Goal: Feedback & Contribution: Submit feedback/report problem

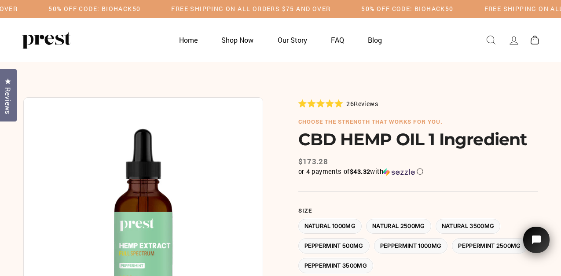
click at [514, 40] on icon at bounding box center [513, 40] width 12 height 12
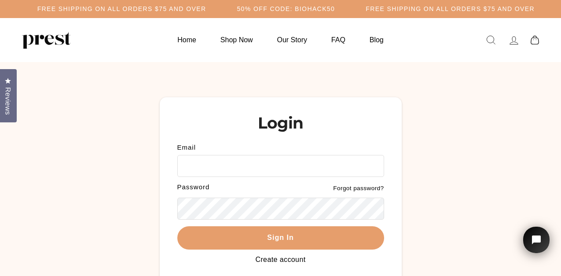
click at [214, 170] on input "Email" at bounding box center [280, 166] width 207 height 22
type input "**********"
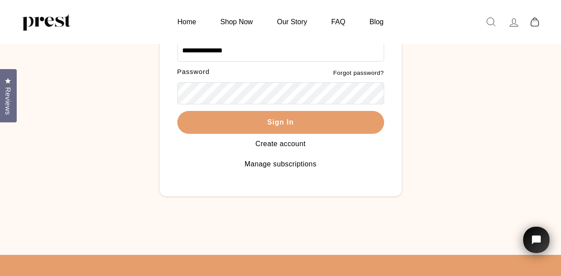
scroll to position [71, 0]
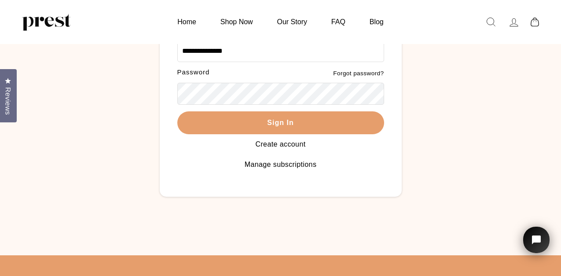
click at [287, 165] on link "Manage subscriptions" at bounding box center [281, 164] width 72 height 7
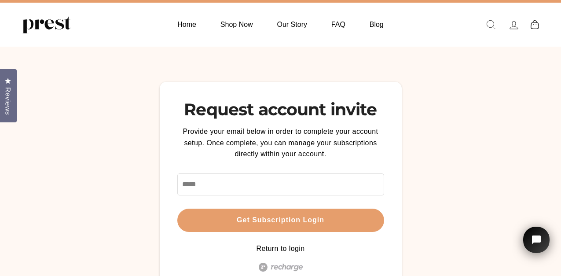
scroll to position [15, 0]
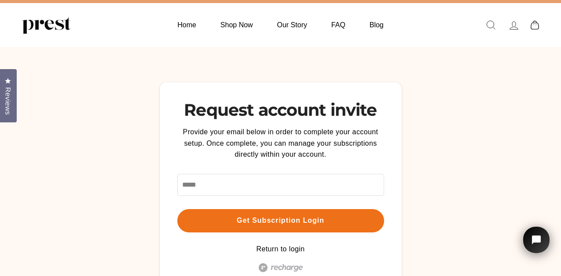
click at [273, 219] on button "Get subscription login" at bounding box center [280, 220] width 207 height 23
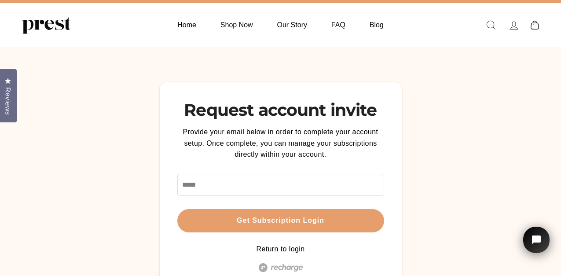
click at [208, 183] on input "email" at bounding box center [280, 185] width 207 height 22
type input "**********"
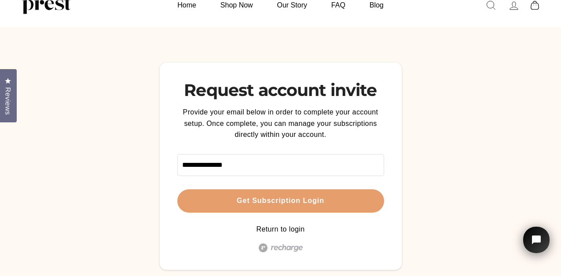
scroll to position [38, 0]
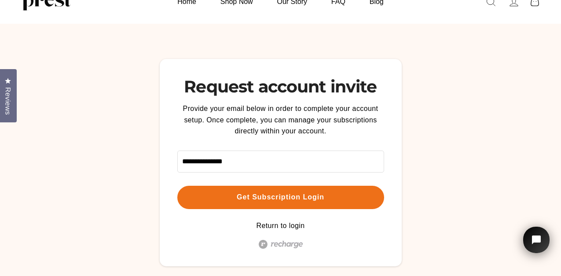
click at [305, 197] on button "Get subscription login" at bounding box center [280, 197] width 207 height 23
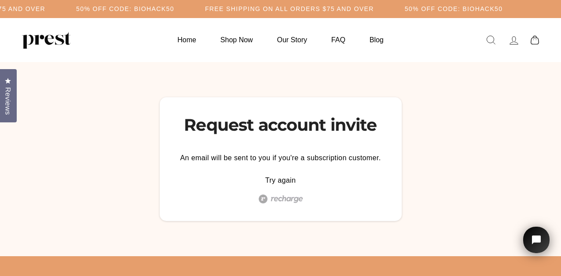
click at [282, 182] on link "Try again" at bounding box center [280, 179] width 31 height 7
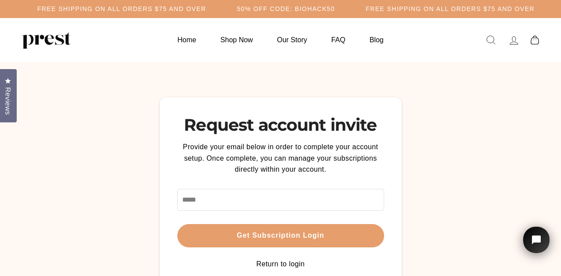
click at [196, 199] on input "email" at bounding box center [280, 200] width 207 height 22
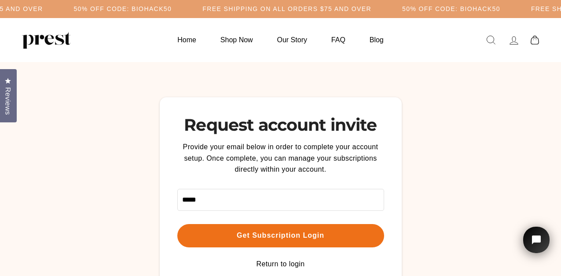
type input "**********"
click at [293, 233] on button "Get subscription login" at bounding box center [280, 235] width 207 height 23
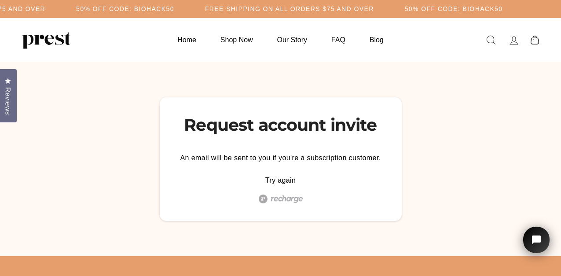
click at [515, 39] on icon at bounding box center [514, 39] width 8 height 7
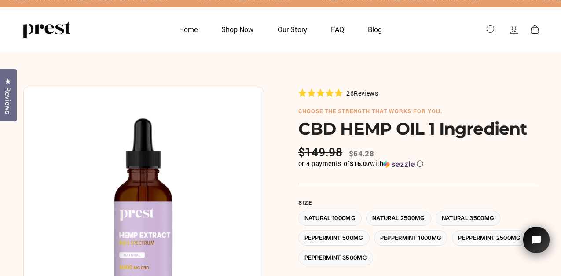
scroll to position [11, 0]
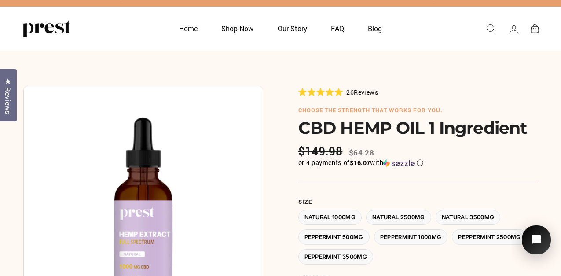
click at [533, 236] on icon "Open chat widget" at bounding box center [536, 240] width 10 height 10
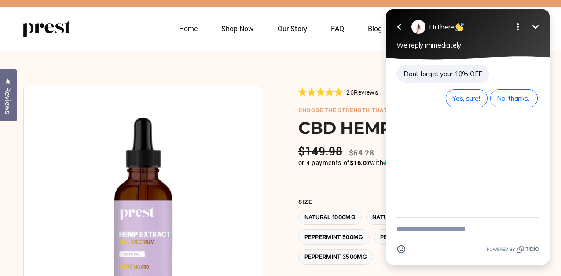
click at [429, 128] on div "Dont forget your 10% OFF Yes, sure! No, thanks." at bounding box center [468, 138] width 164 height 157
click at [427, 94] on div "Yes, sure! No, thanks." at bounding box center [478, 98] width 121 height 21
click at [419, 230] on textarea "New message" at bounding box center [467, 229] width 142 height 23
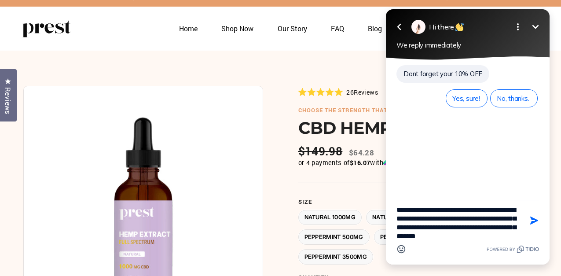
scroll to position [11, 0]
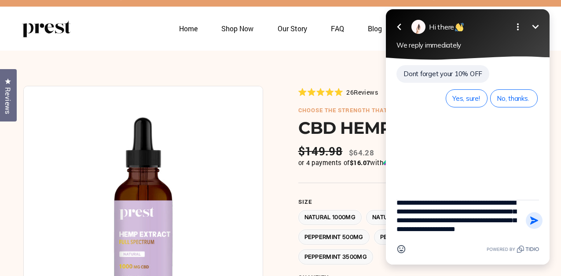
click at [535, 219] on icon "button" at bounding box center [534, 220] width 10 height 10
type textarea "**********"
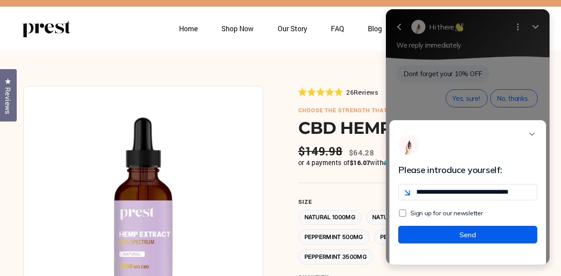
click at [463, 241] on button "Send" at bounding box center [467, 235] width 139 height 18
click at [468, 241] on button "Send" at bounding box center [467, 235] width 139 height 18
type input "**********"
click at [467, 240] on button "Send" at bounding box center [467, 235] width 139 height 18
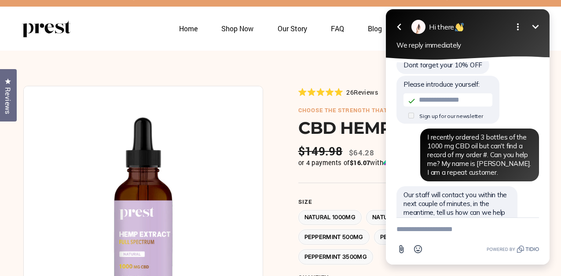
scroll to position [35, 0]
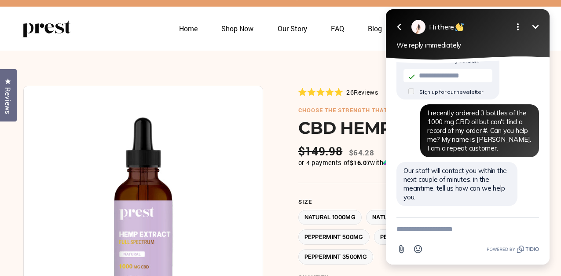
click at [413, 230] on textarea "New message" at bounding box center [467, 229] width 142 height 23
type textarea "******"
click at [534, 227] on icon "button" at bounding box center [534, 229] width 8 height 8
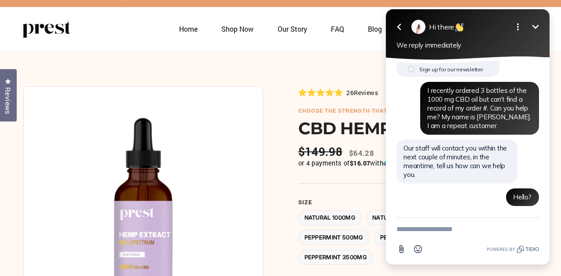
scroll to position [10, 0]
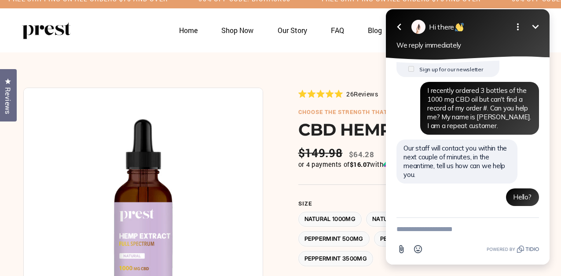
click at [535, 26] on icon "Minimize" at bounding box center [535, 27] width 11 height 11
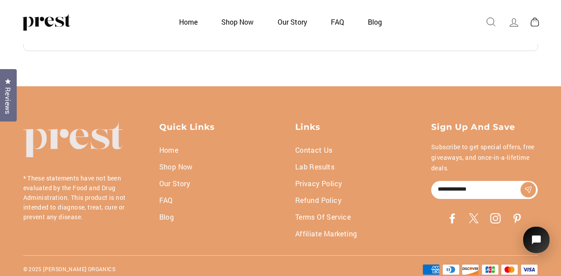
scroll to position [2719, 0]
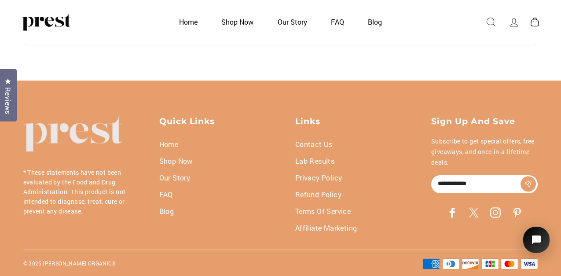
click at [330, 142] on link "Contact Us" at bounding box center [313, 144] width 37 height 17
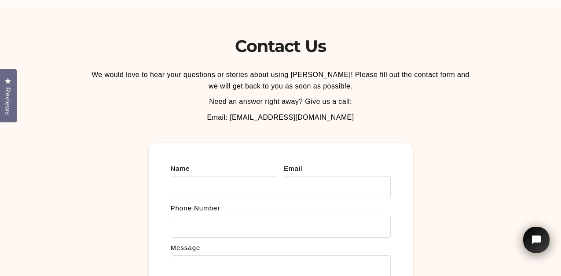
scroll to position [62, 0]
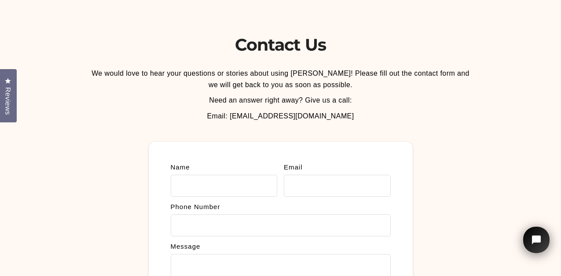
click at [223, 166] on label "Name" at bounding box center [224, 167] width 107 height 7
click at [223, 175] on input "Name" at bounding box center [224, 186] width 107 height 22
type input "**********"
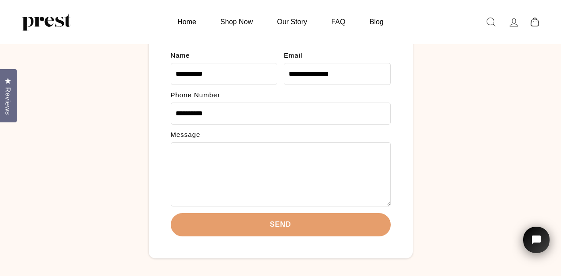
scroll to position [132, 0]
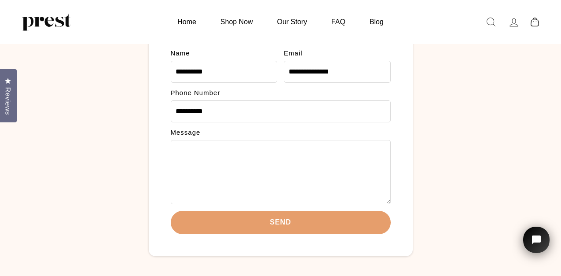
click at [201, 149] on textarea "Message" at bounding box center [281, 172] width 220 height 64
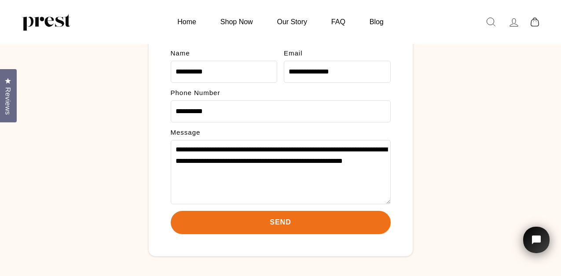
type textarea "**********"
click at [277, 219] on button "Send" at bounding box center [281, 222] width 220 height 23
